Goal: Obtain resource: Obtain resource

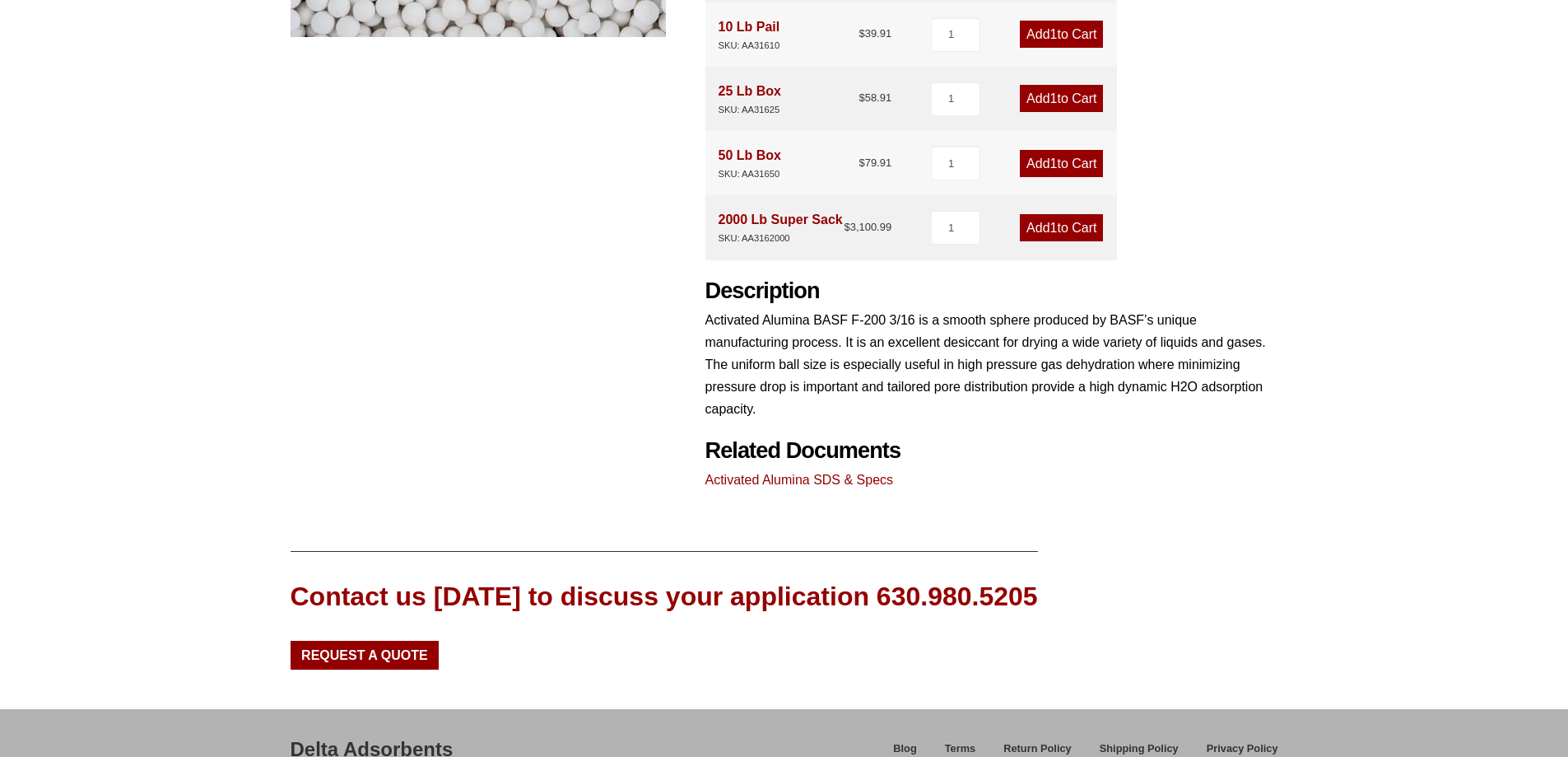
scroll to position [714, 0]
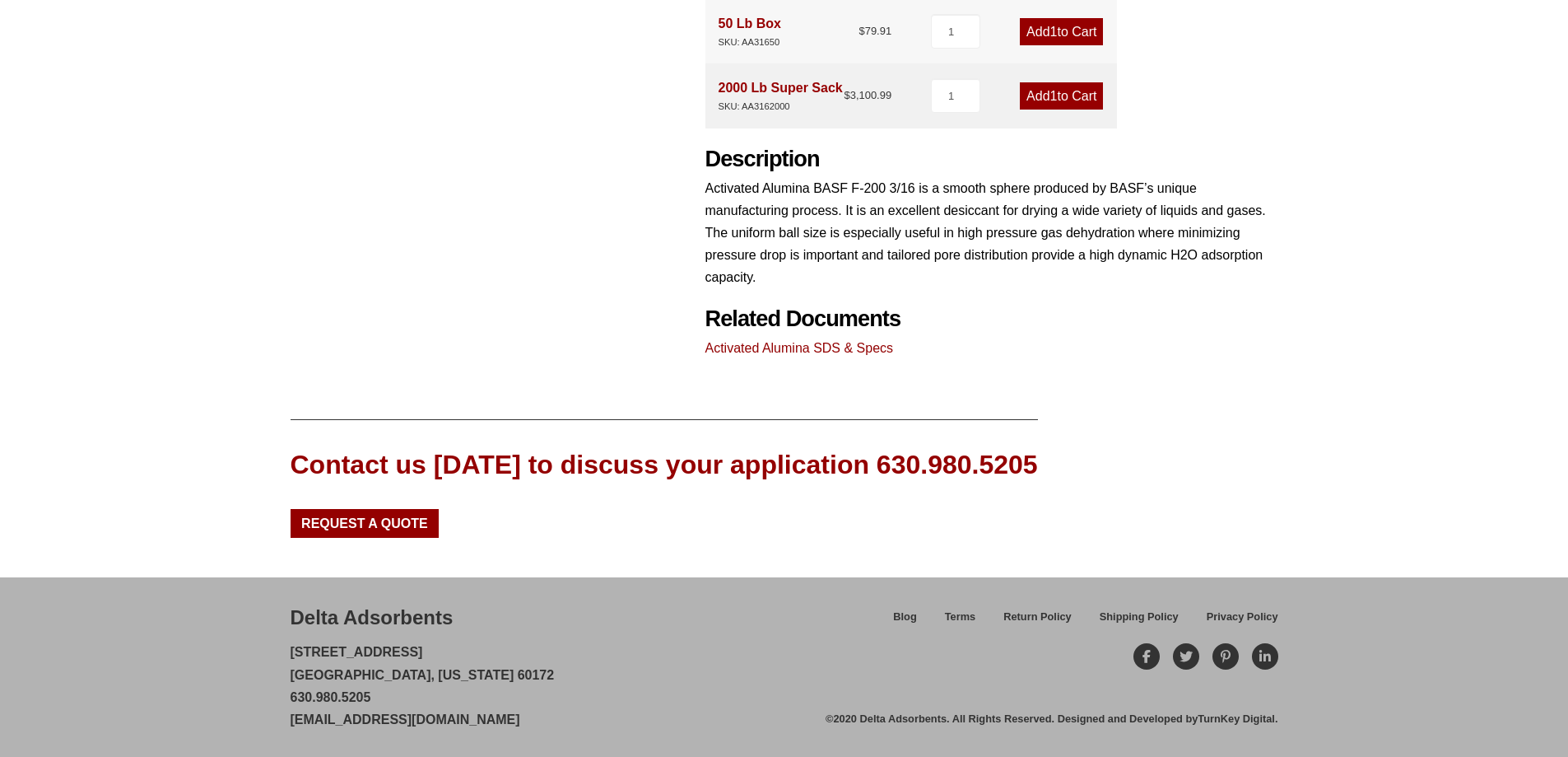
click at [830, 347] on link "Activated Alumina SDS & Specs" at bounding box center [800, 347] width 188 height 14
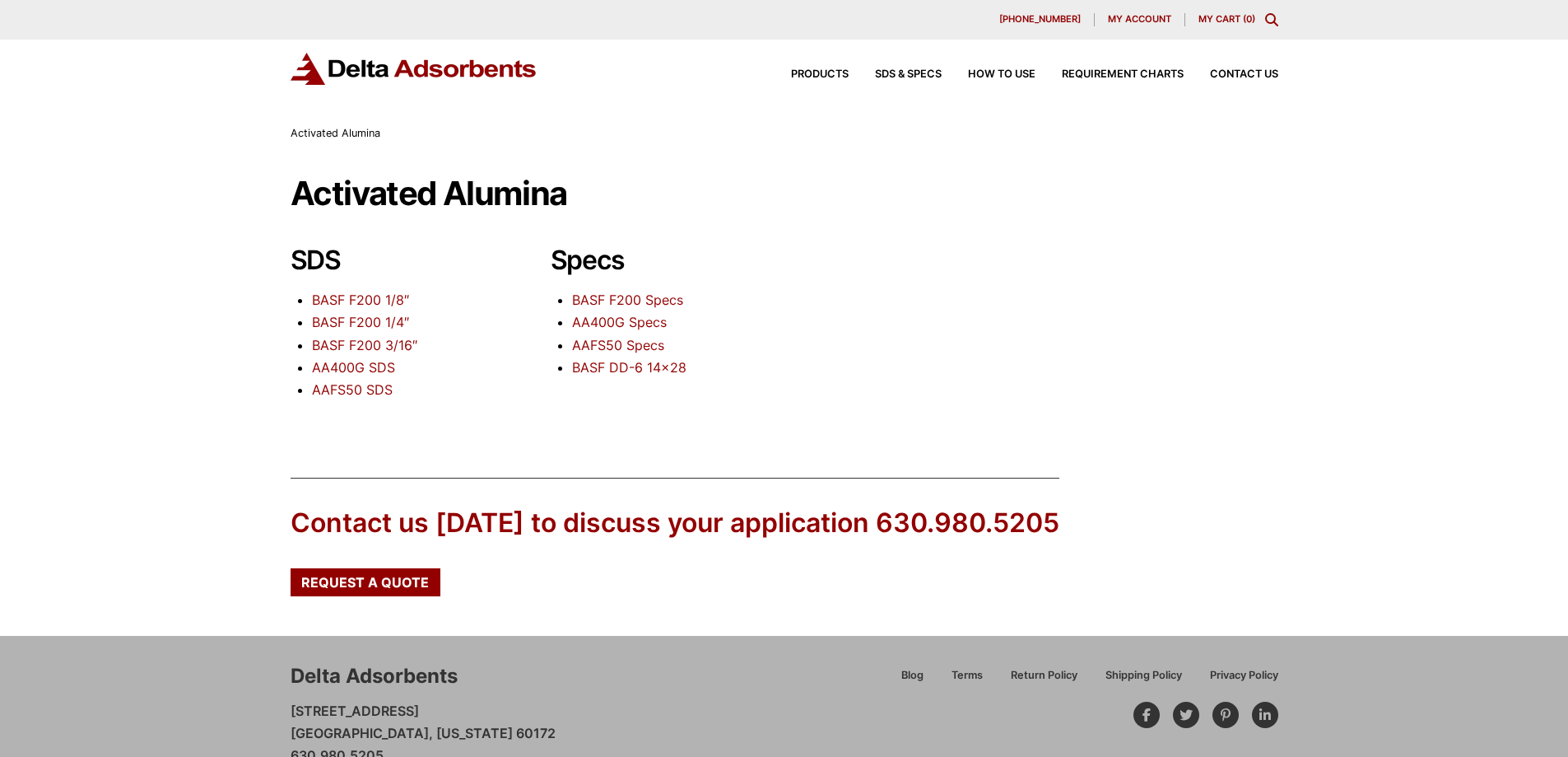
click at [374, 343] on link "BASF F200 3/16″" at bounding box center [365, 345] width 105 height 17
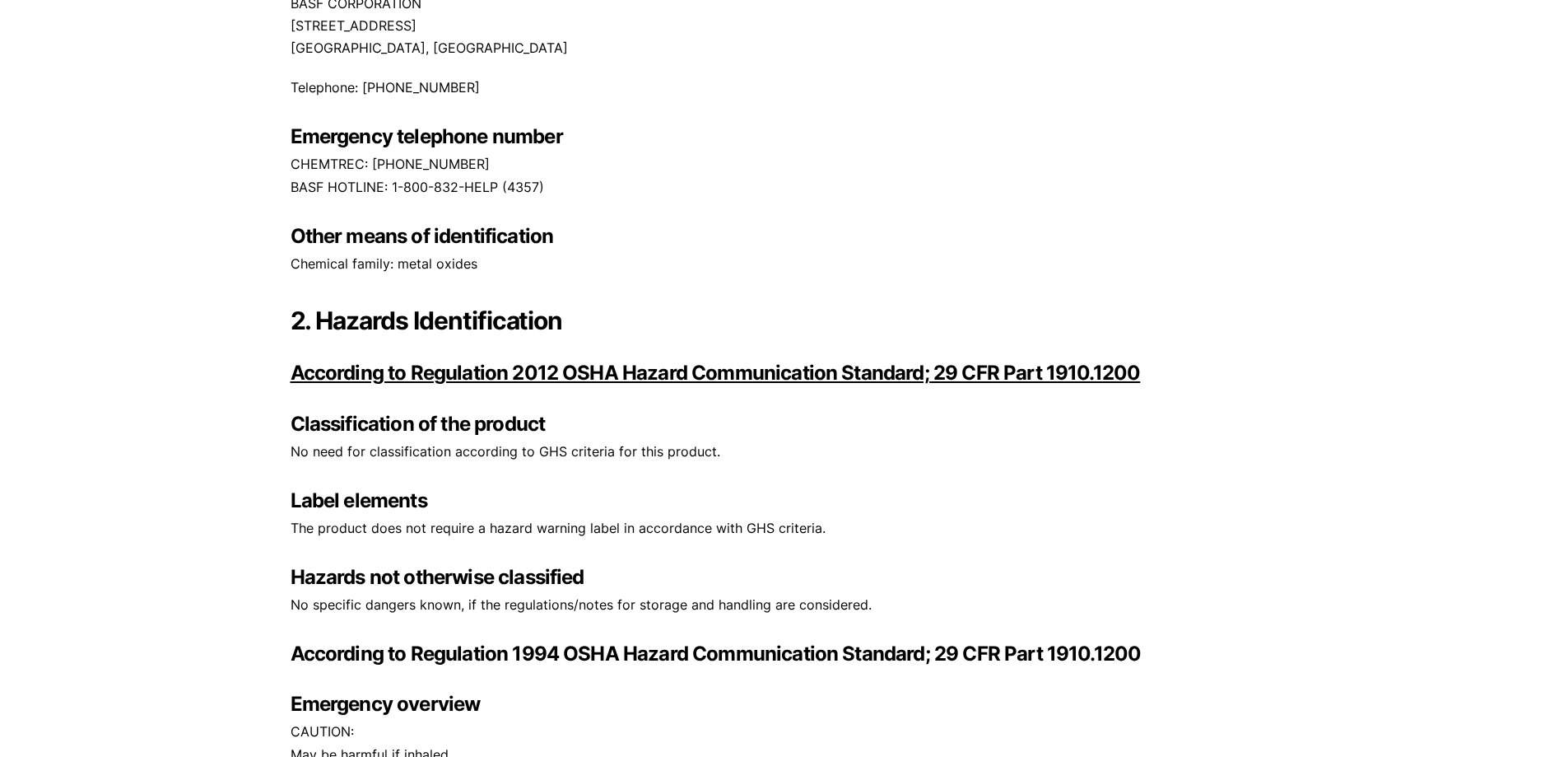
scroll to position [741, 0]
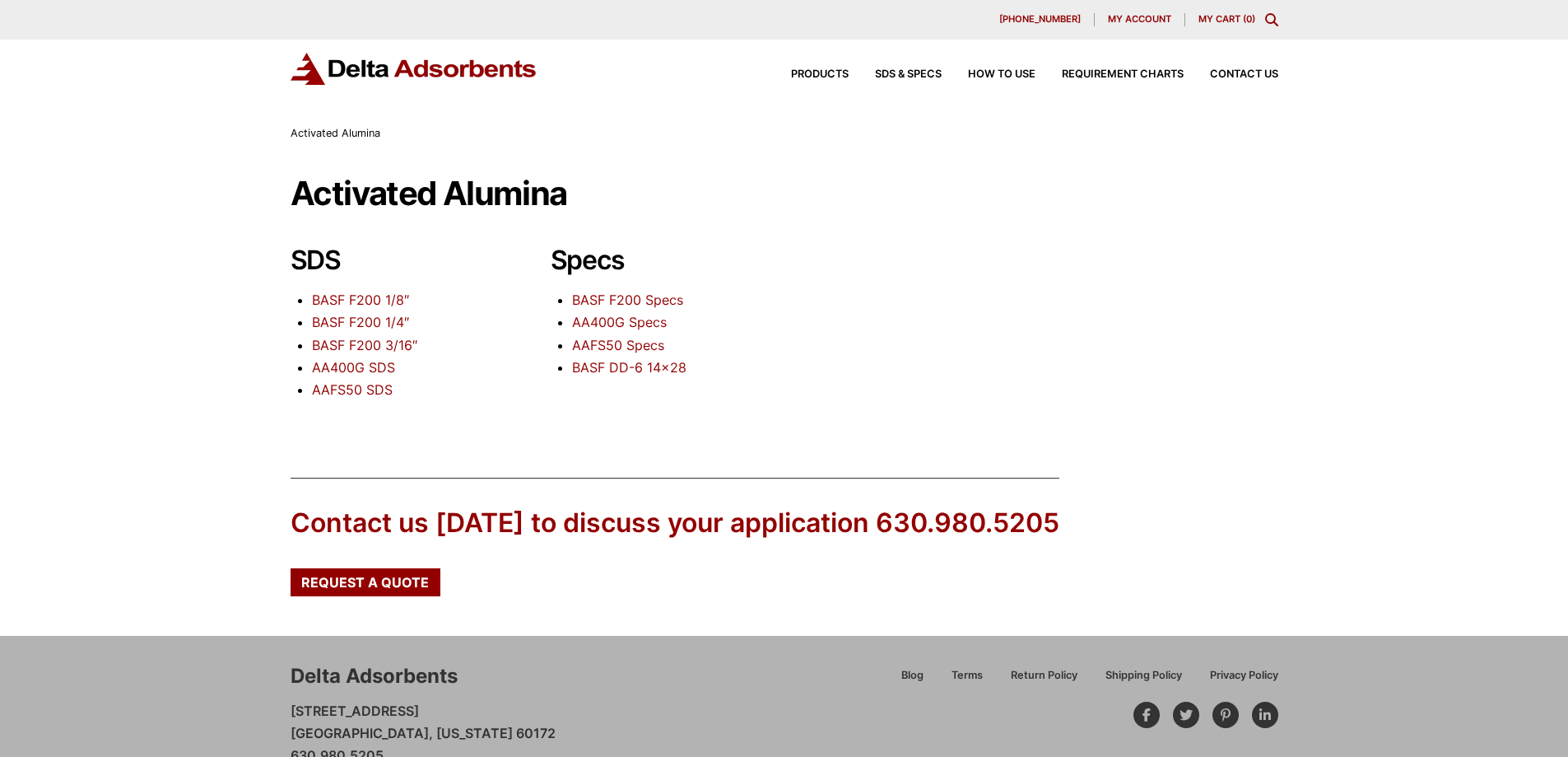
click at [646, 294] on link "BASF F200 Specs" at bounding box center [628, 300] width 111 height 17
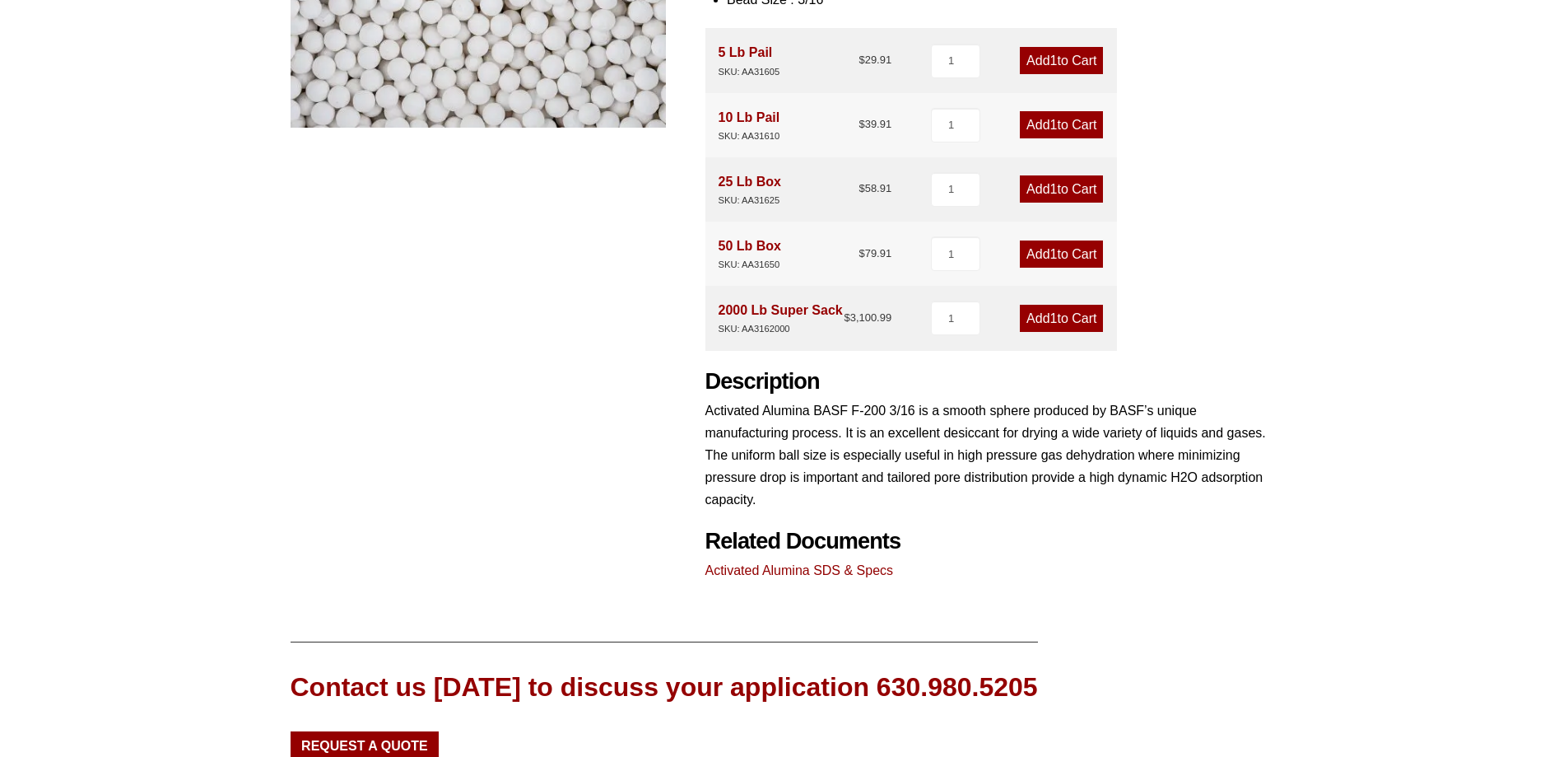
scroll to position [576, 0]
